Goal: Find specific page/section: Find specific page/section

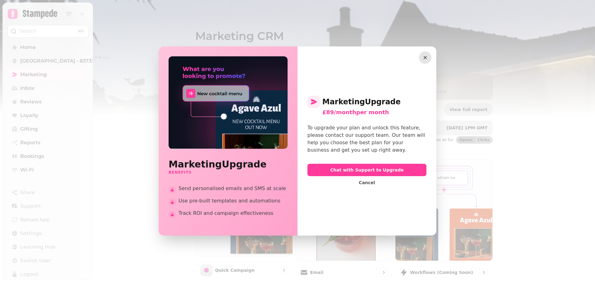
click at [426, 53] on button "button" at bounding box center [425, 57] width 12 height 12
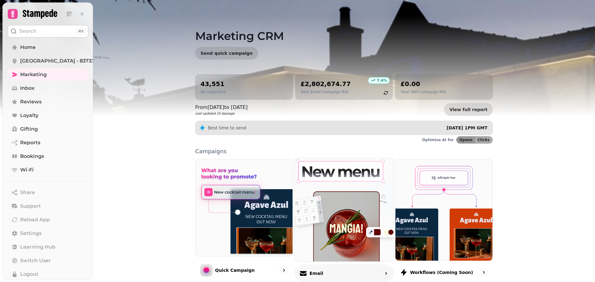
click at [315, 271] on p "Email" at bounding box center [316, 274] width 14 height 6
